Goal: Task Accomplishment & Management: Use online tool/utility

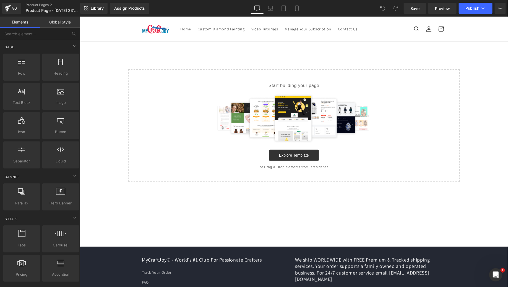
click at [80, 16] on div "Start building your page Explore Blocks Add Single Section or Drag & Drop eleme…" at bounding box center [80, 16] width 0 height 0
click at [293, 157] on main "Select your layout" at bounding box center [294, 143] width 428 height 205
click at [80, 16] on div "Start building your page Explore Blocks Add Single Section or Drag & Drop eleme…" at bounding box center [80, 16] width 0 height 0
click at [289, 156] on main "Select your layout" at bounding box center [294, 143] width 428 height 205
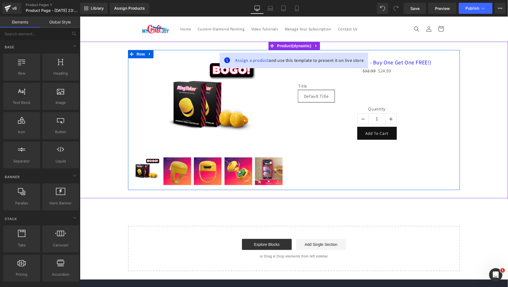
click at [288, 127] on div "Sale Off (P) Image 0" at bounding box center [294, 120] width 332 height 140
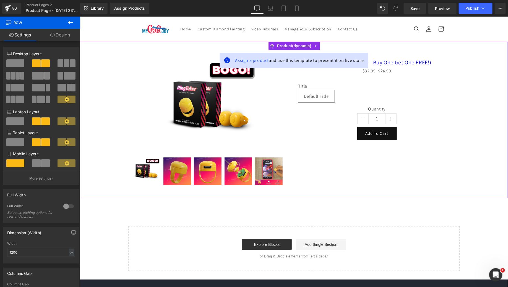
click at [315, 45] on icon at bounding box center [316, 46] width 4 height 4
click at [319, 46] on icon at bounding box center [320, 46] width 4 height 4
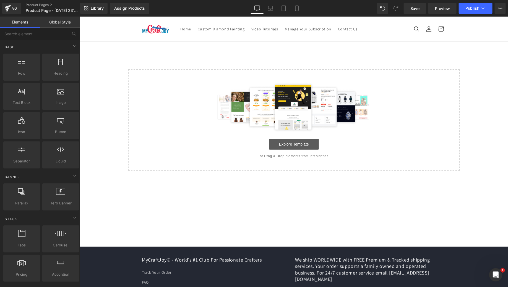
click at [292, 146] on link "Explore Template" at bounding box center [294, 144] width 50 height 11
click at [90, 7] on link "Library" at bounding box center [93, 8] width 27 height 11
click at [90, 6] on link "Library" at bounding box center [93, 8] width 27 height 11
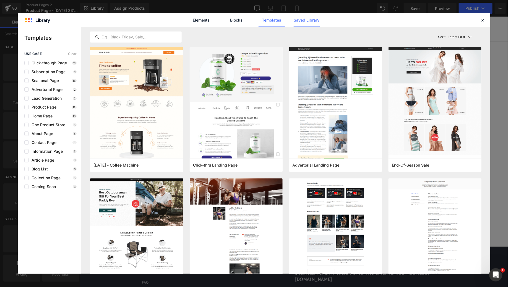
click at [312, 22] on link "Saved Library" at bounding box center [307, 20] width 26 height 14
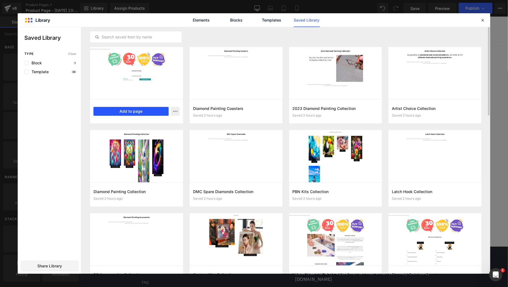
click at [131, 113] on button "Add to page" at bounding box center [130, 111] width 75 height 9
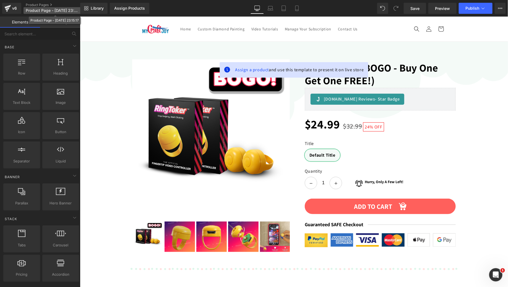
click at [45, 11] on span "Product Page - [DATE] 23:15:17" at bounding box center [52, 10] width 53 height 4
click at [46, 11] on span "Product Page - [DATE] 23:15:17" at bounding box center [52, 10] width 53 height 4
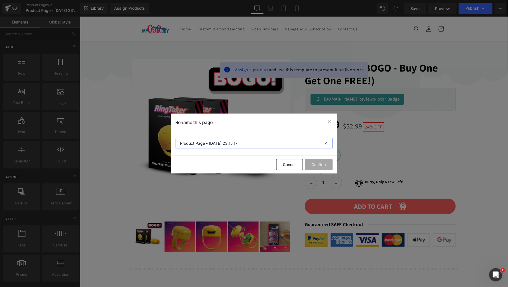
click at [235, 142] on input "Product Page - [DATE] 23:15:17" at bounding box center [254, 143] width 157 height 11
type input "MCJ - DP Accessories Page"
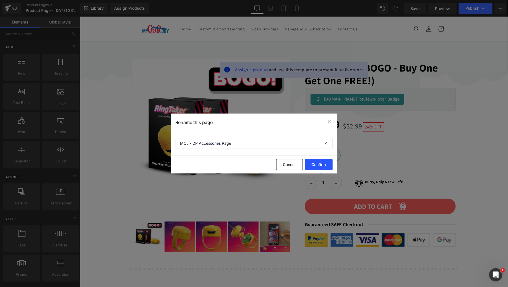
click at [313, 165] on button "Confirm" at bounding box center [319, 164] width 28 height 11
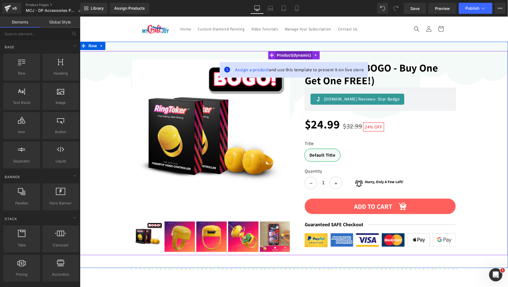
click at [287, 57] on span "Product" at bounding box center [293, 55] width 37 height 8
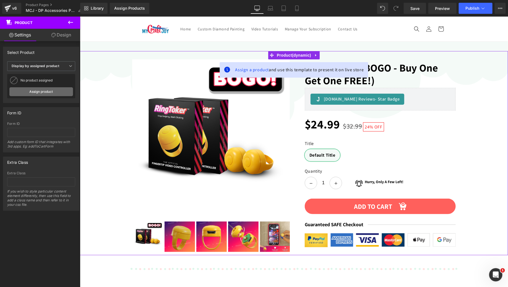
click at [53, 92] on link "Assign product" at bounding box center [41, 91] width 64 height 9
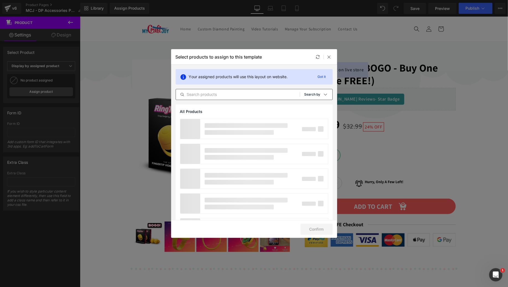
click at [305, 95] on p "Search by" at bounding box center [313, 95] width 16 height 4
click at [305, 119] on p "Shopify Collections" at bounding box center [306, 121] width 36 height 4
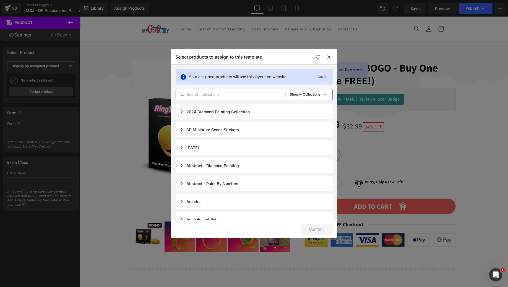
click at [223, 93] on input "text" at bounding box center [231, 94] width 110 height 7
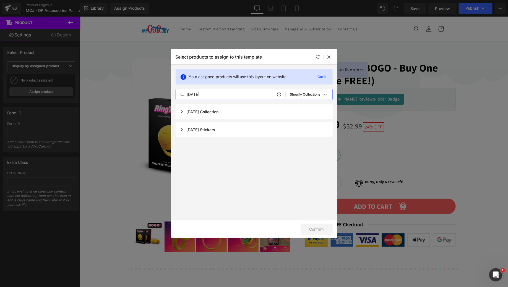
type input "[DATE]"
click at [219, 113] on div "[DATE] Collection" at bounding box center [199, 112] width 39 height 5
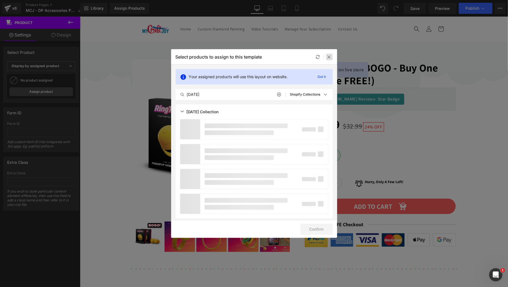
click at [328, 56] on icon at bounding box center [329, 57] width 4 height 4
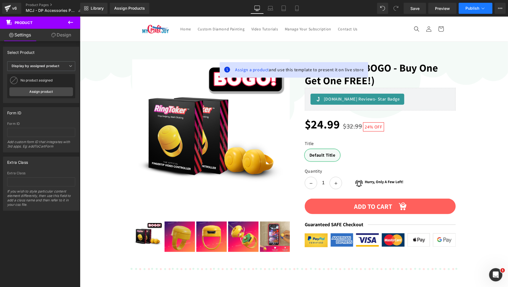
click at [471, 7] on span "Publish" at bounding box center [473, 8] width 14 height 4
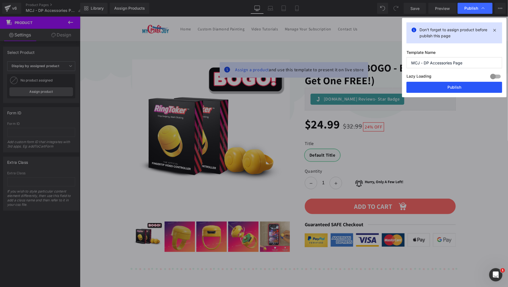
click at [436, 89] on button "Publish" at bounding box center [455, 87] width 96 height 11
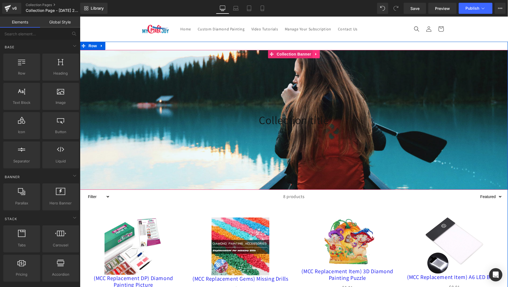
click at [314, 53] on icon at bounding box center [316, 54] width 4 height 4
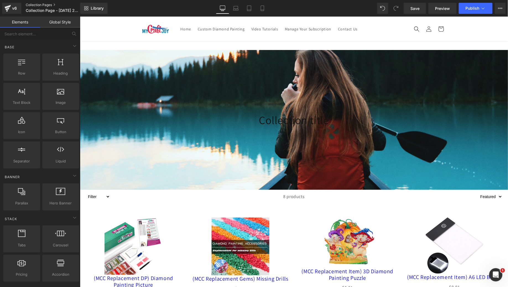
click at [75, 3] on link "Collection Pages" at bounding box center [58, 5] width 64 height 4
click at [105, 4] on link "Library" at bounding box center [93, 8] width 27 height 11
click at [98, 10] on span "Library" at bounding box center [97, 8] width 13 height 5
click at [89, 9] on link "Library" at bounding box center [93, 8] width 27 height 11
click at [90, 10] on link "Library" at bounding box center [93, 8] width 27 height 11
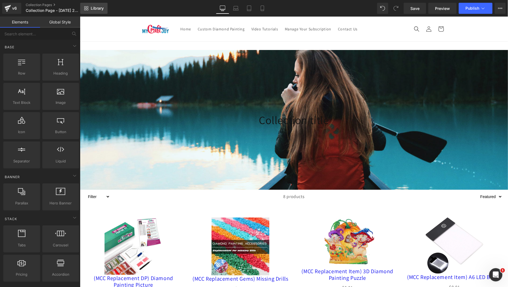
click at [90, 0] on div "You are previewing how the will restyle your page. You can not edit Elements in…" at bounding box center [254, 0] width 508 height 0
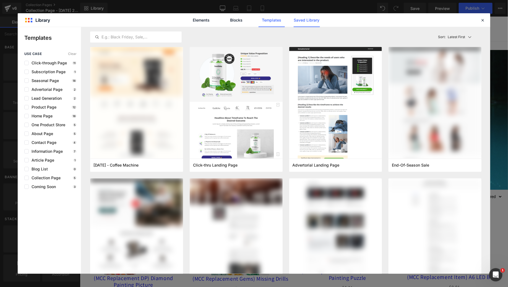
click at [307, 16] on link "Saved Library" at bounding box center [307, 20] width 26 height 14
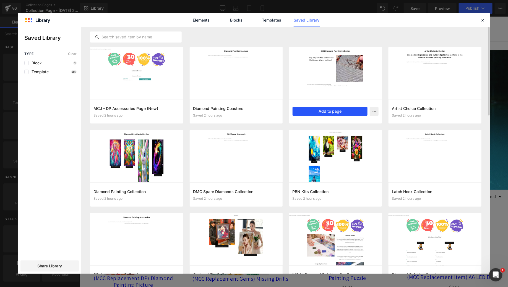
click at [329, 110] on button "Add to page" at bounding box center [330, 111] width 75 height 9
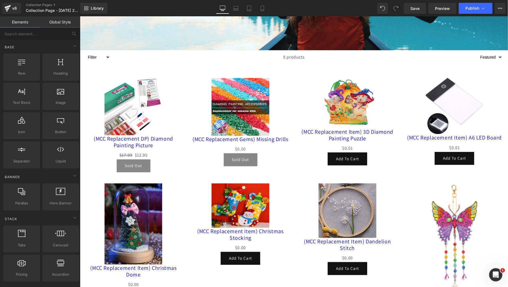
scroll to position [105, 0]
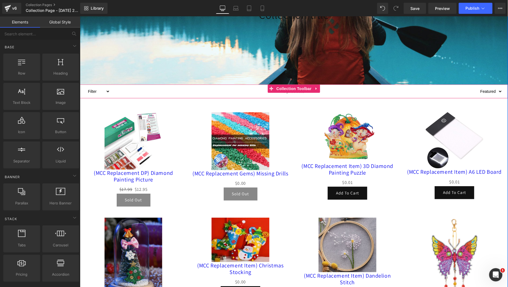
click at [318, 88] on div "8 products" at bounding box center [294, 91] width 368 height 14
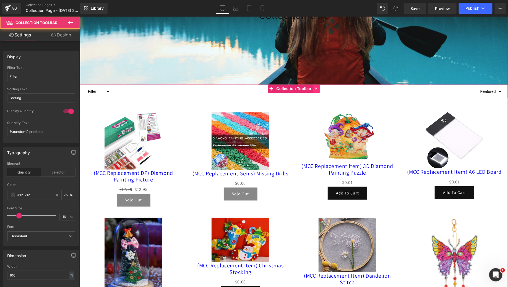
click at [316, 88] on icon at bounding box center [316, 88] width 4 height 4
click at [318, 88] on icon at bounding box center [320, 88] width 4 height 4
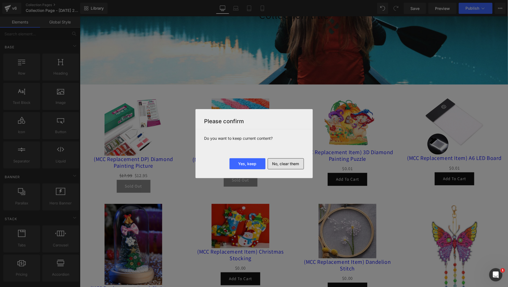
click at [281, 164] on button "No, clear them" at bounding box center [286, 163] width 36 height 11
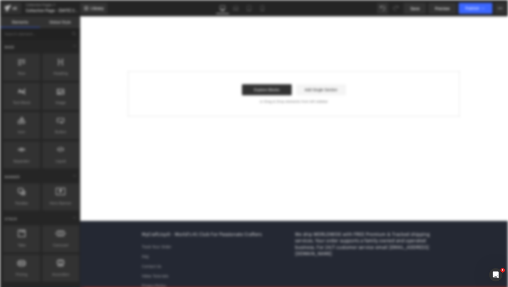
scroll to position [0, 0]
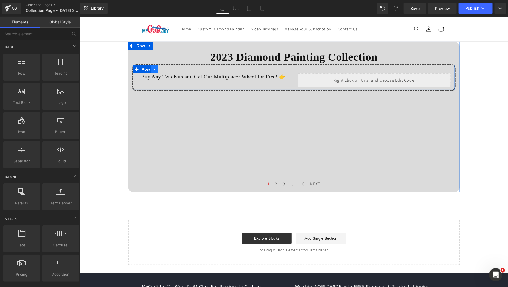
click at [154, 67] on icon at bounding box center [155, 69] width 4 height 4
click at [167, 68] on icon at bounding box center [169, 69] width 4 height 4
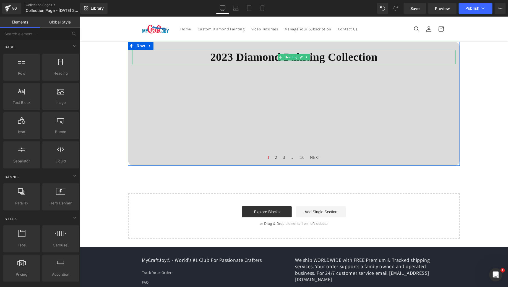
click at [237, 93] on div "Products not found. Product List" at bounding box center [294, 105] width 324 height 83
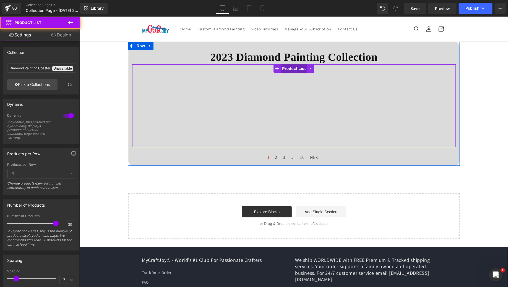
click at [289, 69] on span "Product List" at bounding box center [293, 68] width 26 height 8
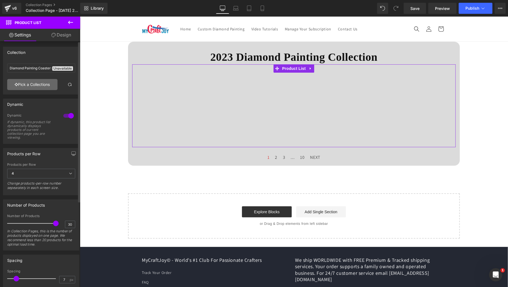
click at [40, 85] on link "Pick a Collections" at bounding box center [32, 84] width 50 height 11
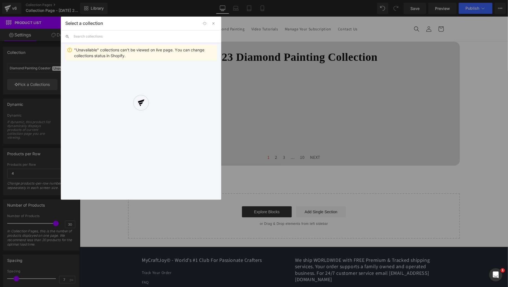
click at [125, 36] on div at bounding box center [141, 108] width 160 height 183
click at [123, 35] on div at bounding box center [141, 108] width 160 height 183
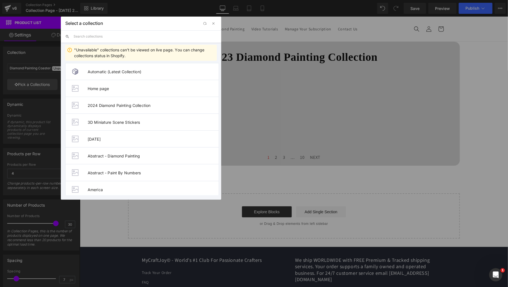
click at [123, 36] on input "text" at bounding box center [145, 36] width 143 height 12
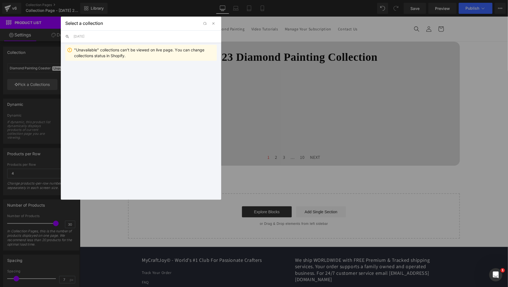
type input "[DATE]"
click at [142, 69] on span "[DATE] Collection" at bounding box center [152, 71] width 129 height 5
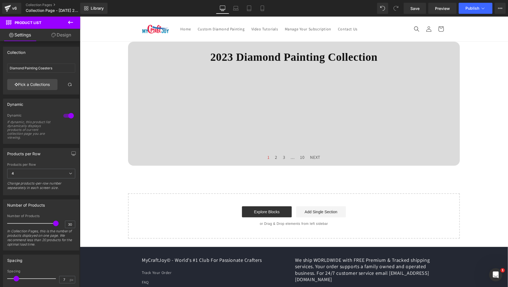
type input "[DATE] Collection"
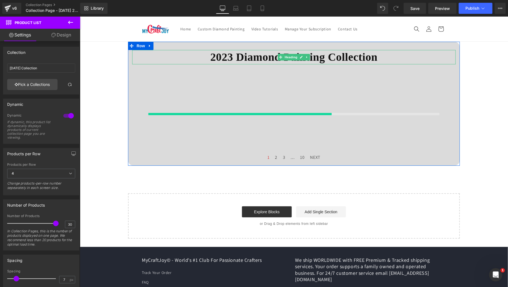
click at [201, 56] on h1 "2023 Diamond Painting Collection" at bounding box center [294, 57] width 324 height 14
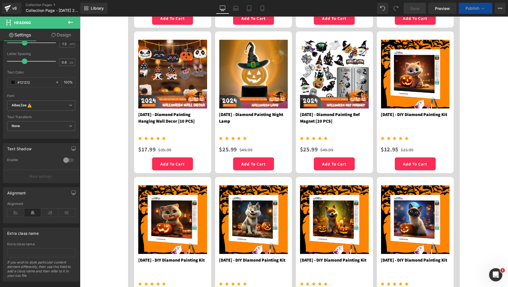
scroll to position [12, 0]
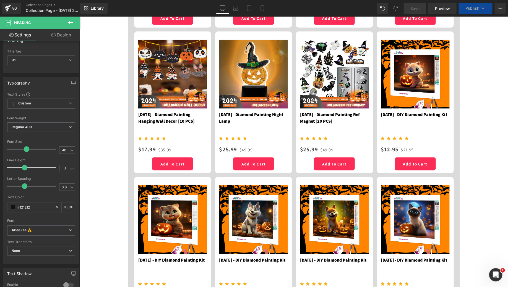
click at [69, 20] on icon at bounding box center [70, 22] width 7 height 7
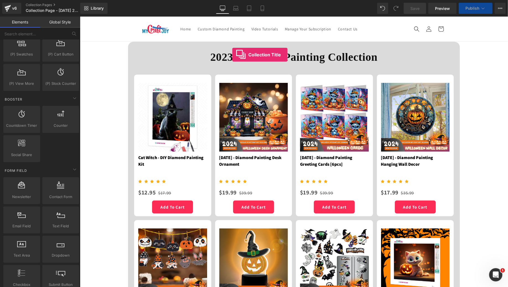
scroll to position [865, 0]
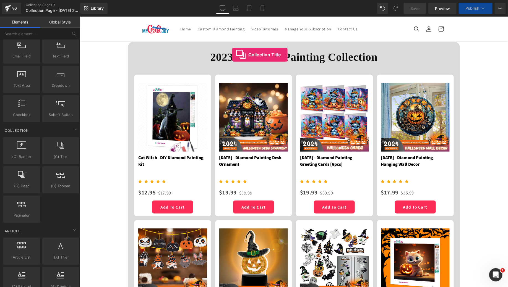
drag, startPoint x: 132, startPoint y: 168, endPoint x: 130, endPoint y: 133, distance: 34.9
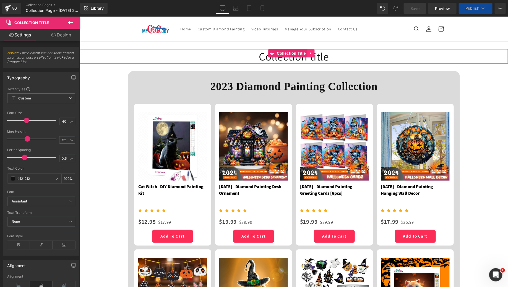
click at [312, 53] on icon at bounding box center [311, 53] width 4 height 4
click at [316, 53] on icon at bounding box center [314, 53] width 4 height 4
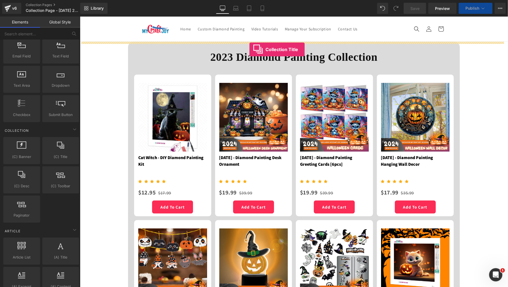
scroll to position [864, 0]
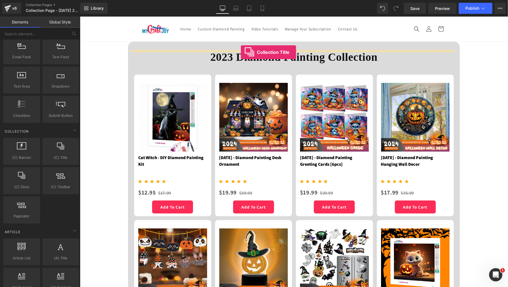
drag, startPoint x: 134, startPoint y: 170, endPoint x: 240, endPoint y: 52, distance: 158.7
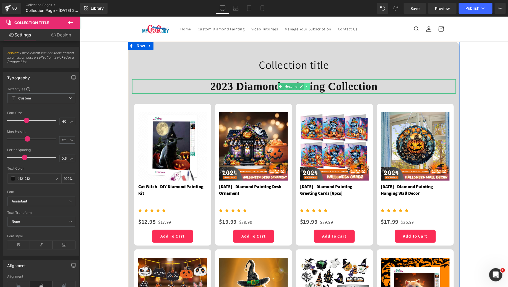
click at [305, 86] on icon at bounding box center [306, 86] width 3 height 3
click at [308, 86] on icon at bounding box center [309, 86] width 3 height 3
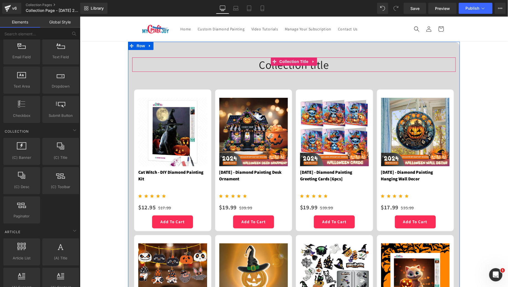
click at [245, 66] on h1 "Collection title" at bounding box center [294, 64] width 324 height 14
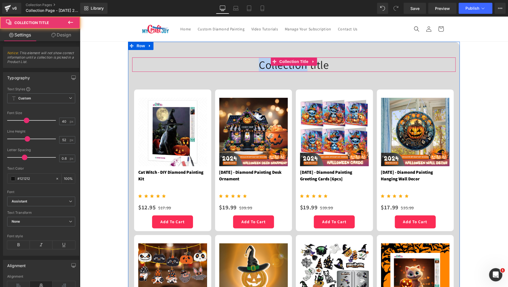
click at [245, 66] on h1 "Collection title" at bounding box center [294, 64] width 324 height 14
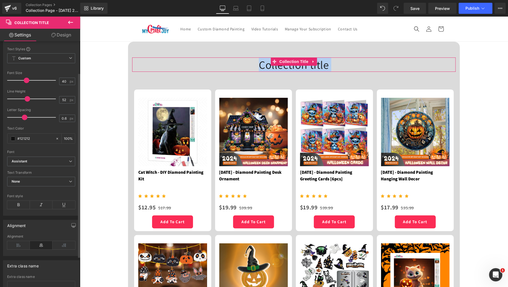
scroll to position [42, 0]
click at [21, 200] on icon at bounding box center [18, 203] width 23 height 8
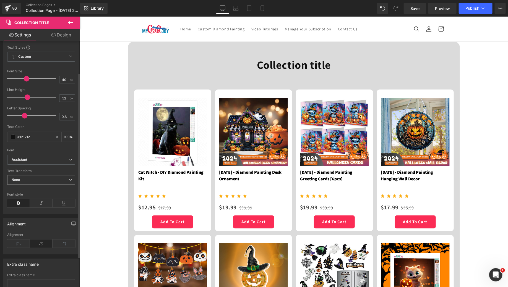
click at [38, 177] on span "None" at bounding box center [41, 180] width 68 height 10
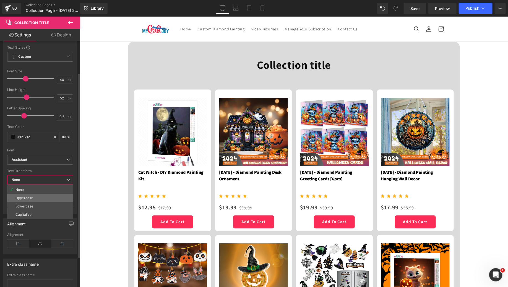
click at [35, 196] on li "Uppercase" at bounding box center [40, 198] width 66 height 8
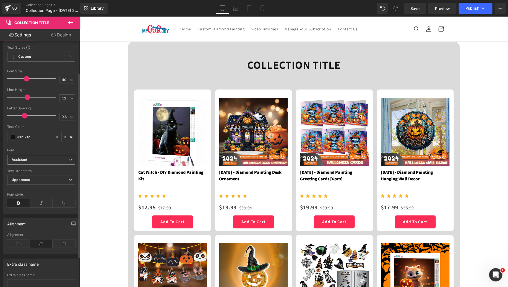
click at [45, 158] on b "Assistant" at bounding box center [40, 160] width 57 height 5
click at [46, 146] on div at bounding box center [41, 147] width 68 height 4
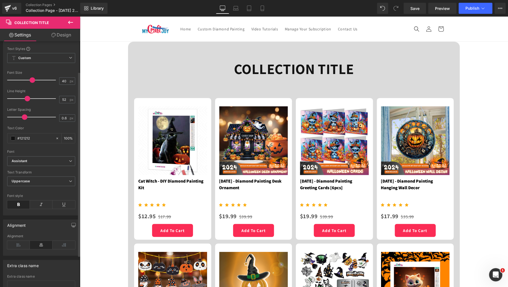
drag, startPoint x: 27, startPoint y: 77, endPoint x: 33, endPoint y: 78, distance: 5.6
click at [33, 78] on span at bounding box center [33, 80] width 6 height 6
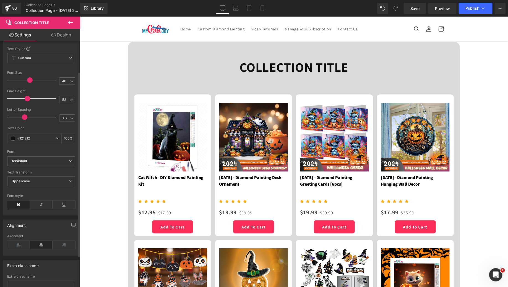
click at [30, 77] on span at bounding box center [30, 80] width 6 height 6
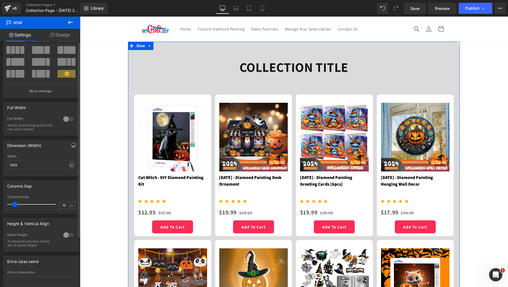
scroll to position [0, 0]
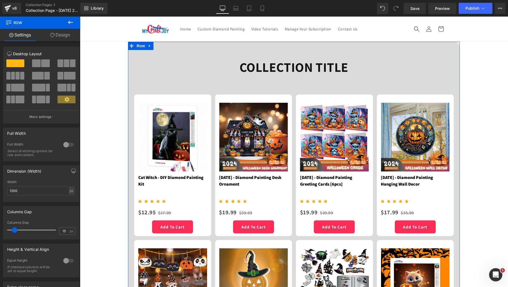
click at [62, 35] on link "Design" at bounding box center [60, 35] width 40 height 12
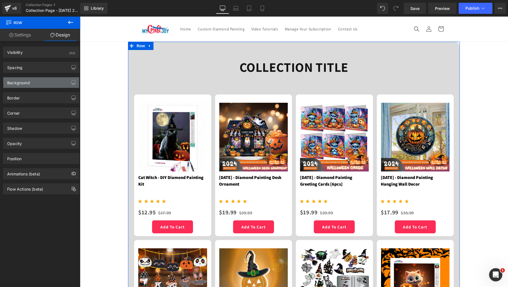
click at [35, 85] on div "Background" at bounding box center [41, 82] width 76 height 11
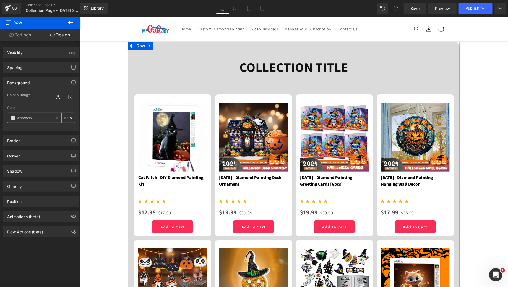
click at [14, 118] on span at bounding box center [13, 118] width 4 height 4
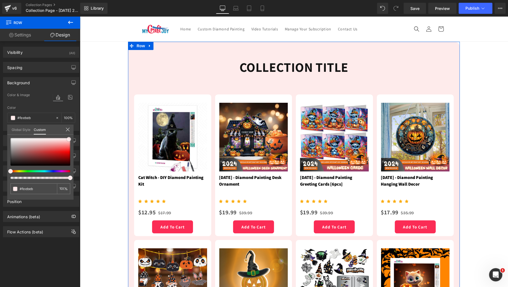
drag, startPoint x: 12, startPoint y: 142, endPoint x: 70, endPoint y: 139, distance: 58.4
click at [70, 139] on span at bounding box center [69, 139] width 4 height 4
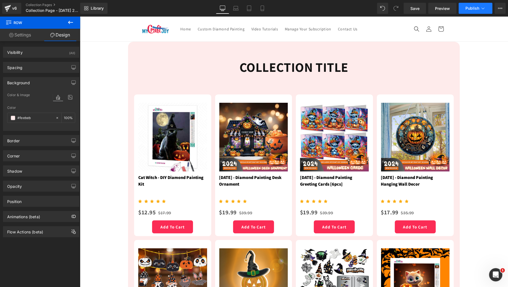
click at [470, 6] on span "Publish" at bounding box center [473, 8] width 14 height 4
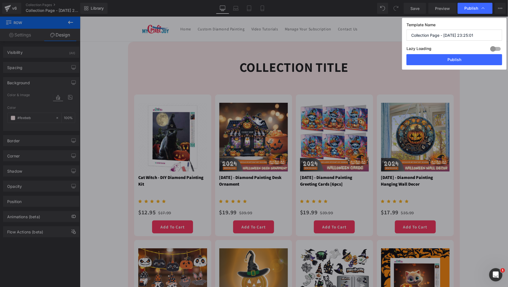
click at [443, 35] on input "Collection Page - Sep 13, 23:25:01" at bounding box center [455, 35] width 96 height 11
drag, startPoint x: 457, startPoint y: 35, endPoint x: 425, endPoint y: 36, distance: 32.7
click at [425, 36] on input "MCJ - Diamond Painting Collection Page" at bounding box center [455, 35] width 96 height 11
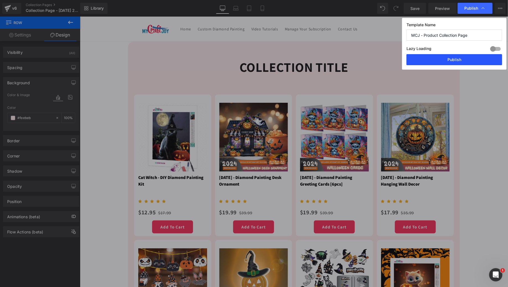
type input "MCJ - Product Collection Page"
click at [457, 60] on button "Publish" at bounding box center [455, 59] width 96 height 11
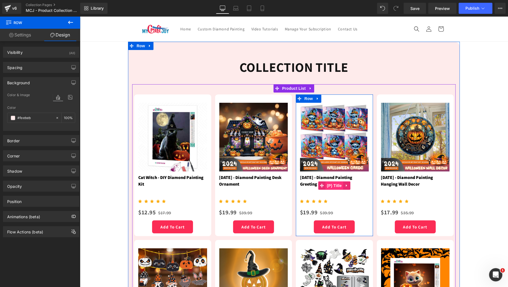
click at [333, 186] on span "(P) Title" at bounding box center [334, 185] width 18 height 8
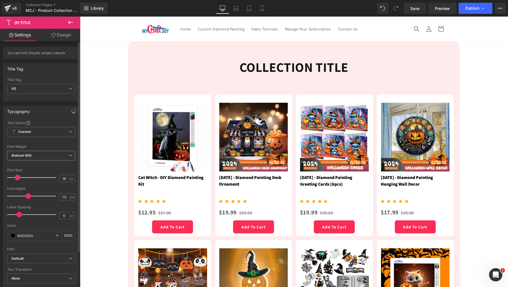
click at [14, 152] on span "Boldest 900" at bounding box center [41, 156] width 68 height 10
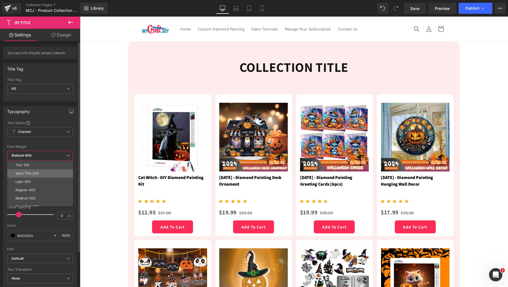
click at [29, 172] on div "Semi Thin 200" at bounding box center [27, 174] width 24 height 4
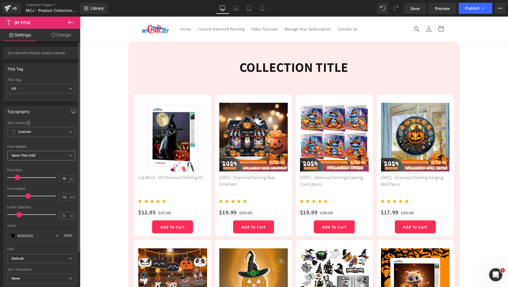
click at [30, 155] on b "Semi Thin 200" at bounding box center [24, 156] width 24 height 4
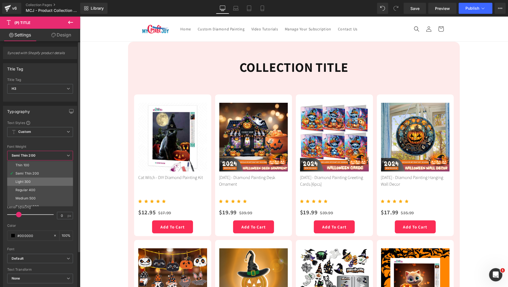
click at [33, 178] on li "Light 300" at bounding box center [41, 182] width 68 height 8
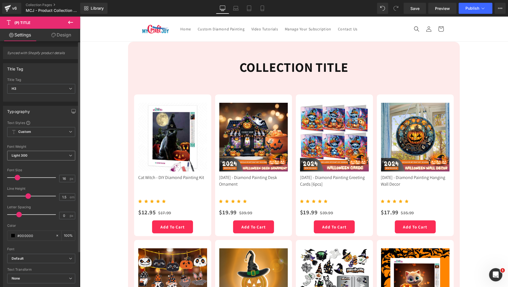
click at [39, 155] on span "Light 300" at bounding box center [41, 156] width 68 height 10
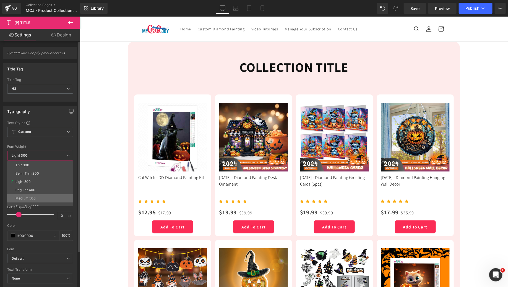
click at [37, 196] on li "Medium 500" at bounding box center [41, 198] width 68 height 8
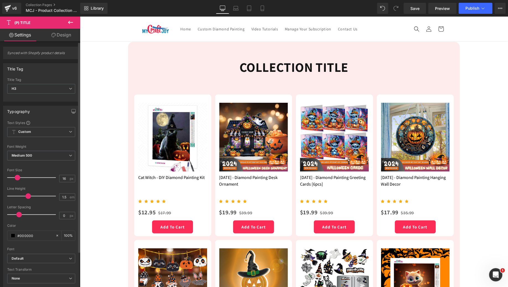
scroll to position [1, 0]
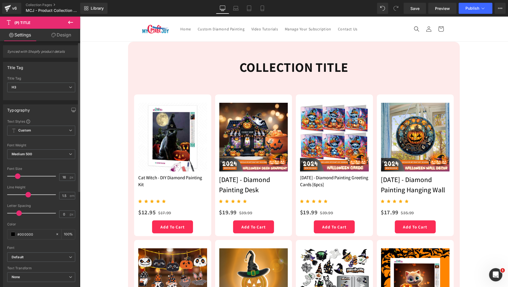
click at [17, 173] on div at bounding box center [33, 176] width 46 height 11
click at [35, 151] on span "Medium 500" at bounding box center [41, 155] width 68 height 10
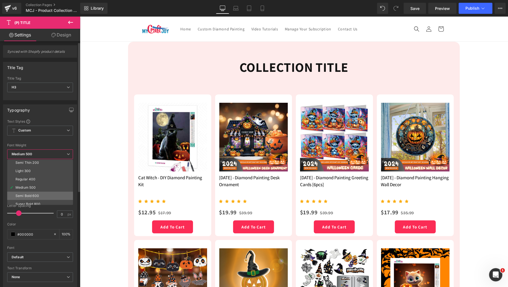
scroll to position [10, 0]
click at [35, 194] on div "Semi Bold 600" at bounding box center [27, 196] width 24 height 4
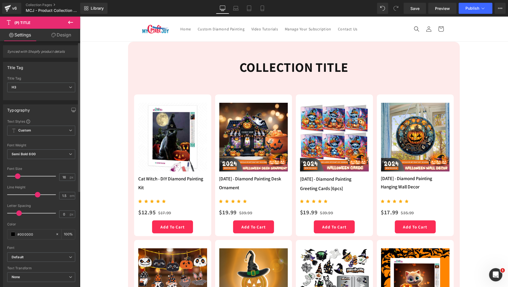
drag, startPoint x: 29, startPoint y: 195, endPoint x: 37, endPoint y: 196, distance: 8.0
click at [37, 196] on span at bounding box center [38, 195] width 6 height 6
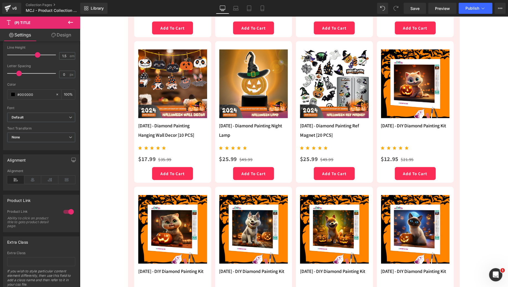
scroll to position [0, 0]
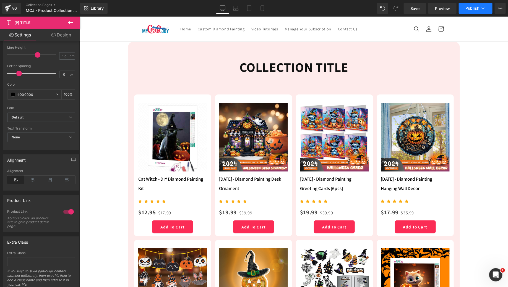
click at [475, 8] on span "Publish" at bounding box center [473, 8] width 14 height 4
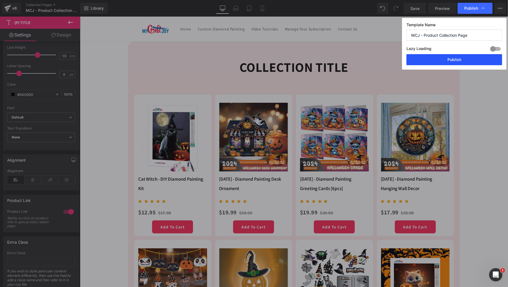
click at [454, 61] on button "Publish" at bounding box center [455, 59] width 96 height 11
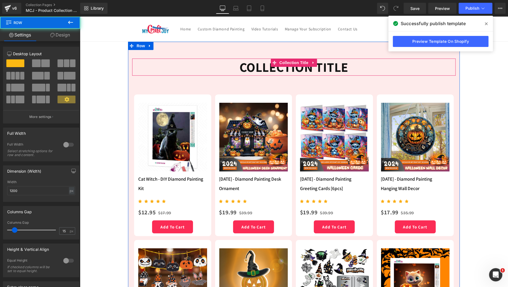
click at [243, 67] on h1 "Collection title" at bounding box center [294, 66] width 324 height 17
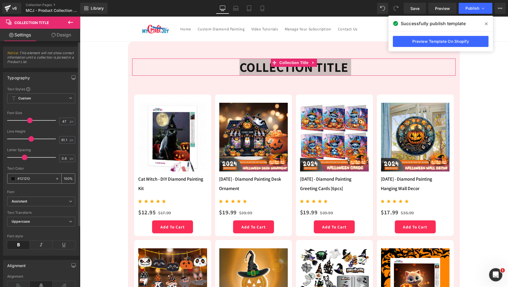
click at [11, 178] on span at bounding box center [13, 179] width 4 height 4
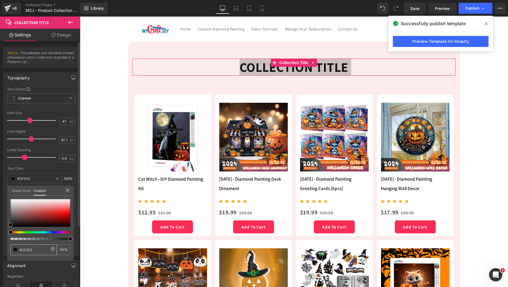
click at [33, 250] on input "#121212" at bounding box center [34, 250] width 29 height 6
paste input "0f8dbb"
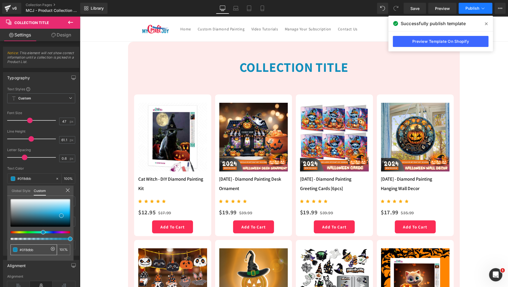
type input "#0f8dbb"
click at [469, 6] on span "Publish" at bounding box center [473, 8] width 14 height 4
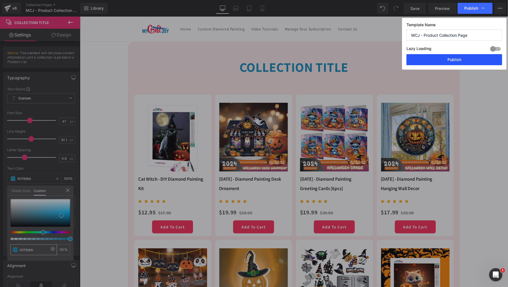
click at [457, 56] on button "Publish" at bounding box center [455, 59] width 96 height 11
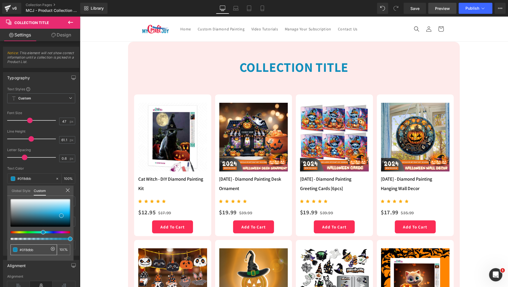
click at [443, 7] on span "Preview" at bounding box center [442, 9] width 15 height 6
